Goal: Task Accomplishment & Management: Complete application form

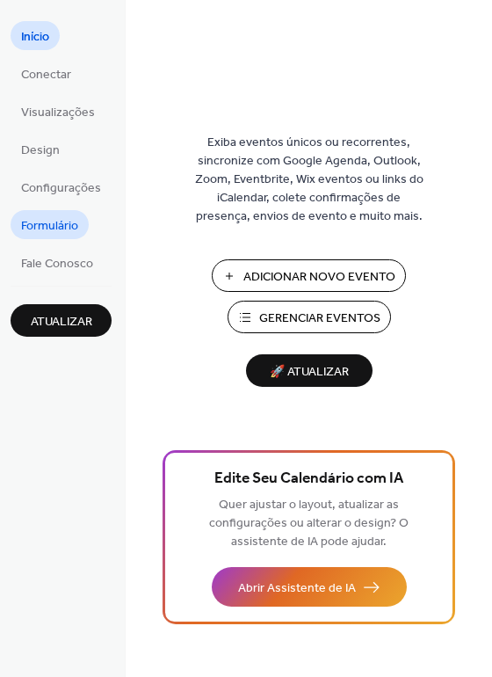
click at [62, 223] on span "Formulário" at bounding box center [49, 226] width 57 height 18
